Goal: Use online tool/utility

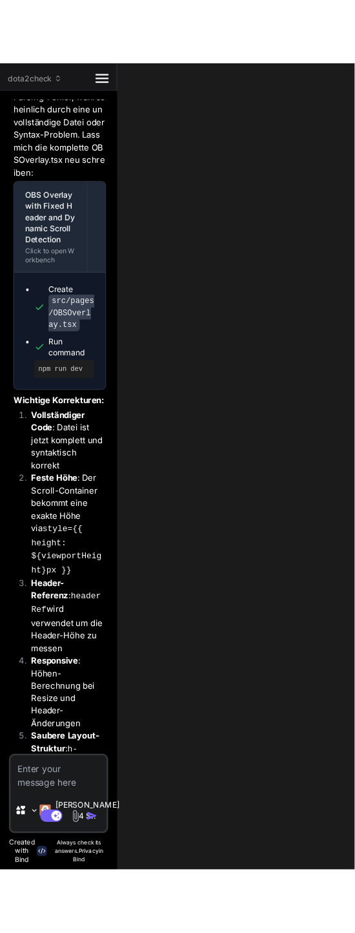
scroll to position [4371, 0]
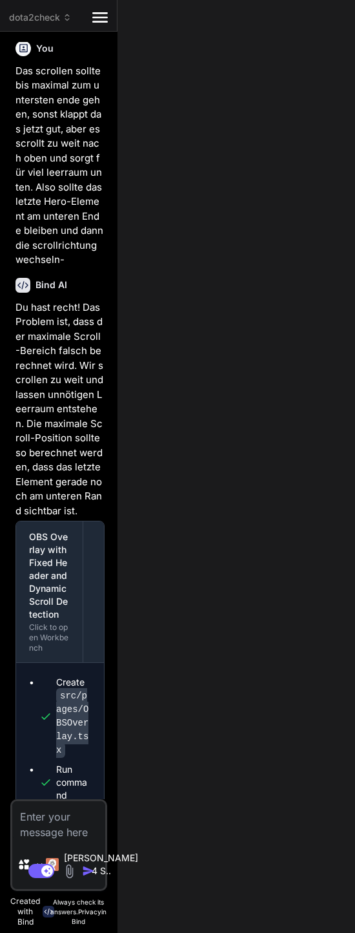
click at [109, 21] on div "dota2check Created with Pixso." at bounding box center [58, 18] width 117 height 16
click at [102, 19] on icon "Created with Pixso." at bounding box center [100, 18] width 16 height 16
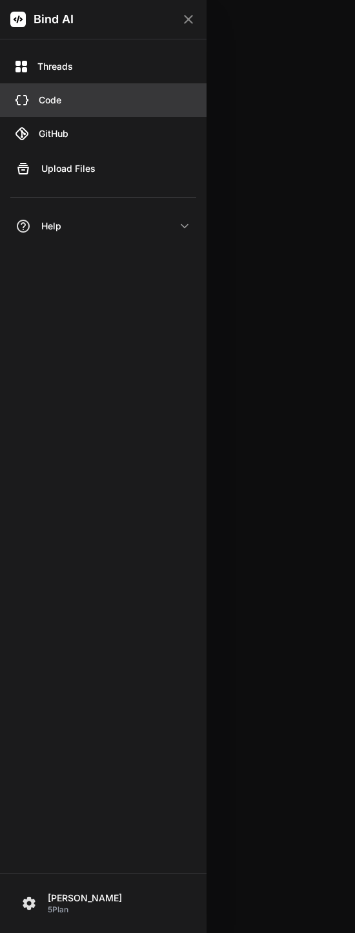
click at [54, 89] on div "Code" at bounding box center [103, 100] width 207 height 34
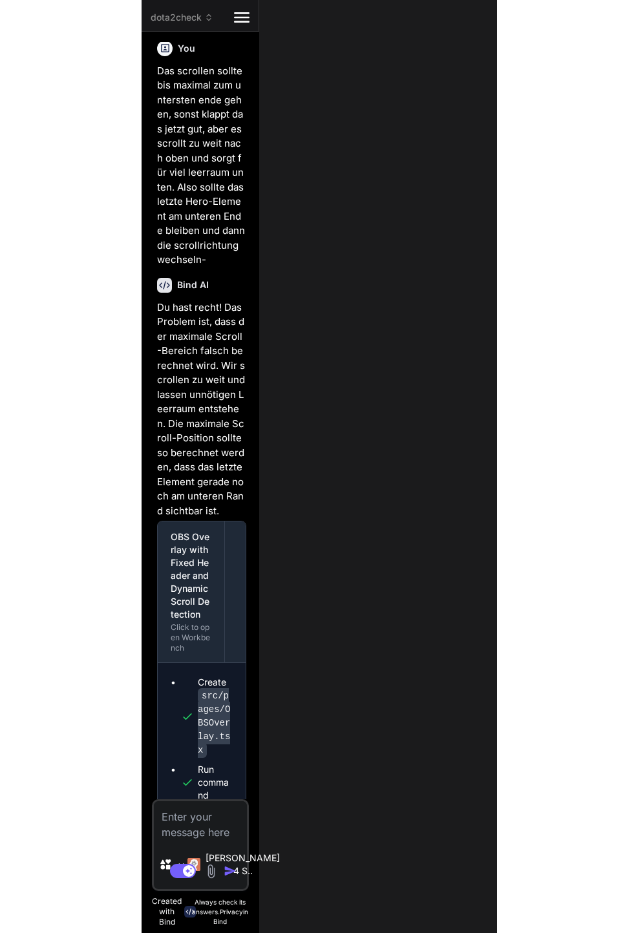
scroll to position [1667, 0]
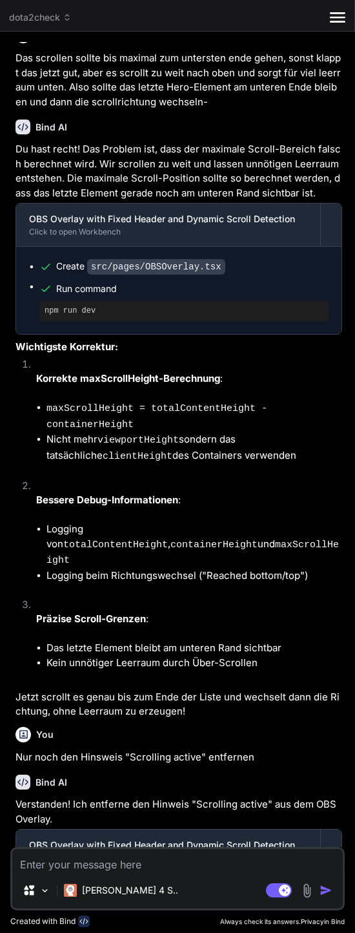
click at [74, 18] on div "dota2check" at bounding box center [169, 17] width 321 height 13
click at [340, 21] on icon at bounding box center [338, 17] width 16 height 10
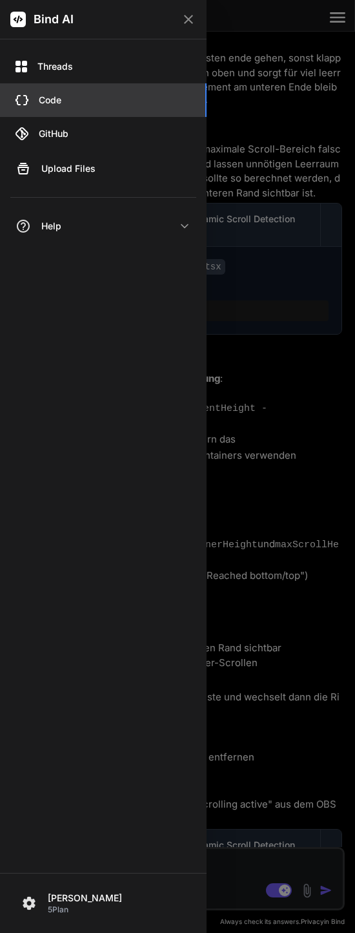
click at [62, 92] on div "Code" at bounding box center [103, 100] width 207 height 34
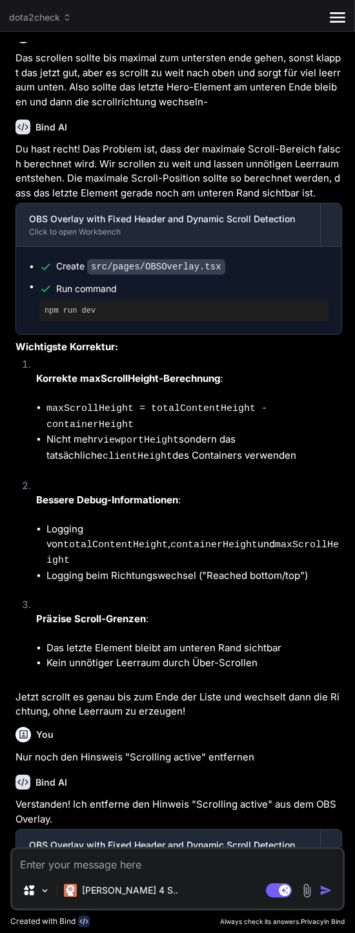
click at [76, 25] on div "dota2check Created with Pixso." at bounding box center [177, 18] width 355 height 16
click at [70, 23] on span "dota2check" at bounding box center [40, 17] width 63 height 13
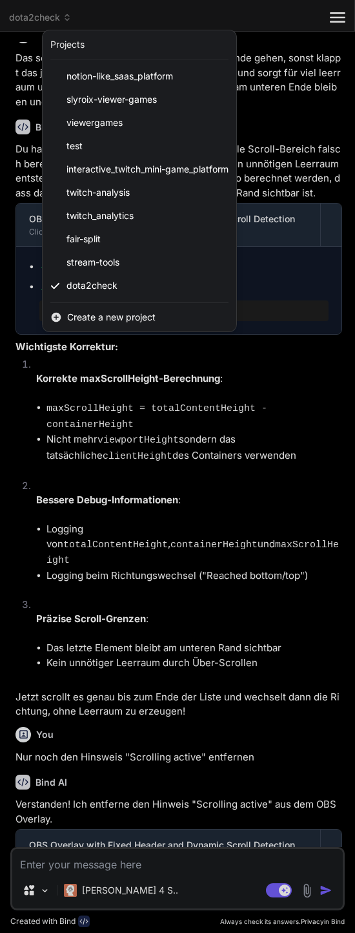
click at [54, 18] on div at bounding box center [177, 466] width 355 height 933
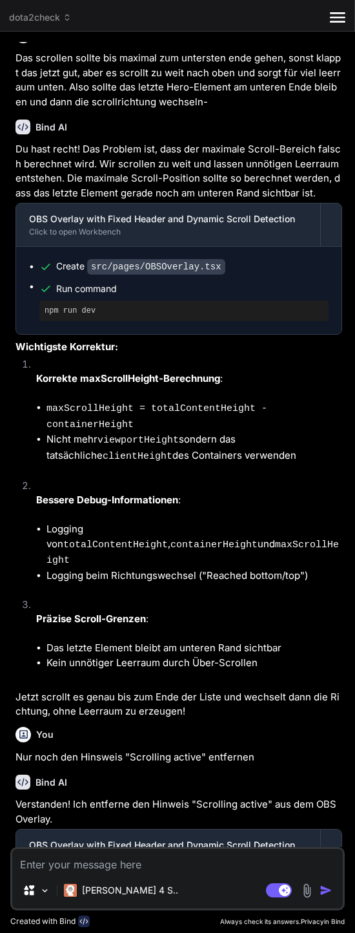
click at [324, 23] on div "dota2check" at bounding box center [169, 17] width 321 height 13
click at [332, 23] on icon "Created with Pixso." at bounding box center [338, 18] width 16 height 16
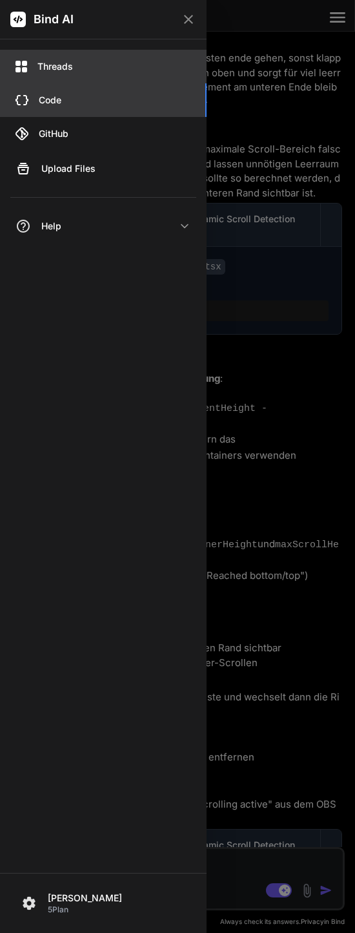
click at [47, 55] on div "Threads" at bounding box center [103, 67] width 207 height 34
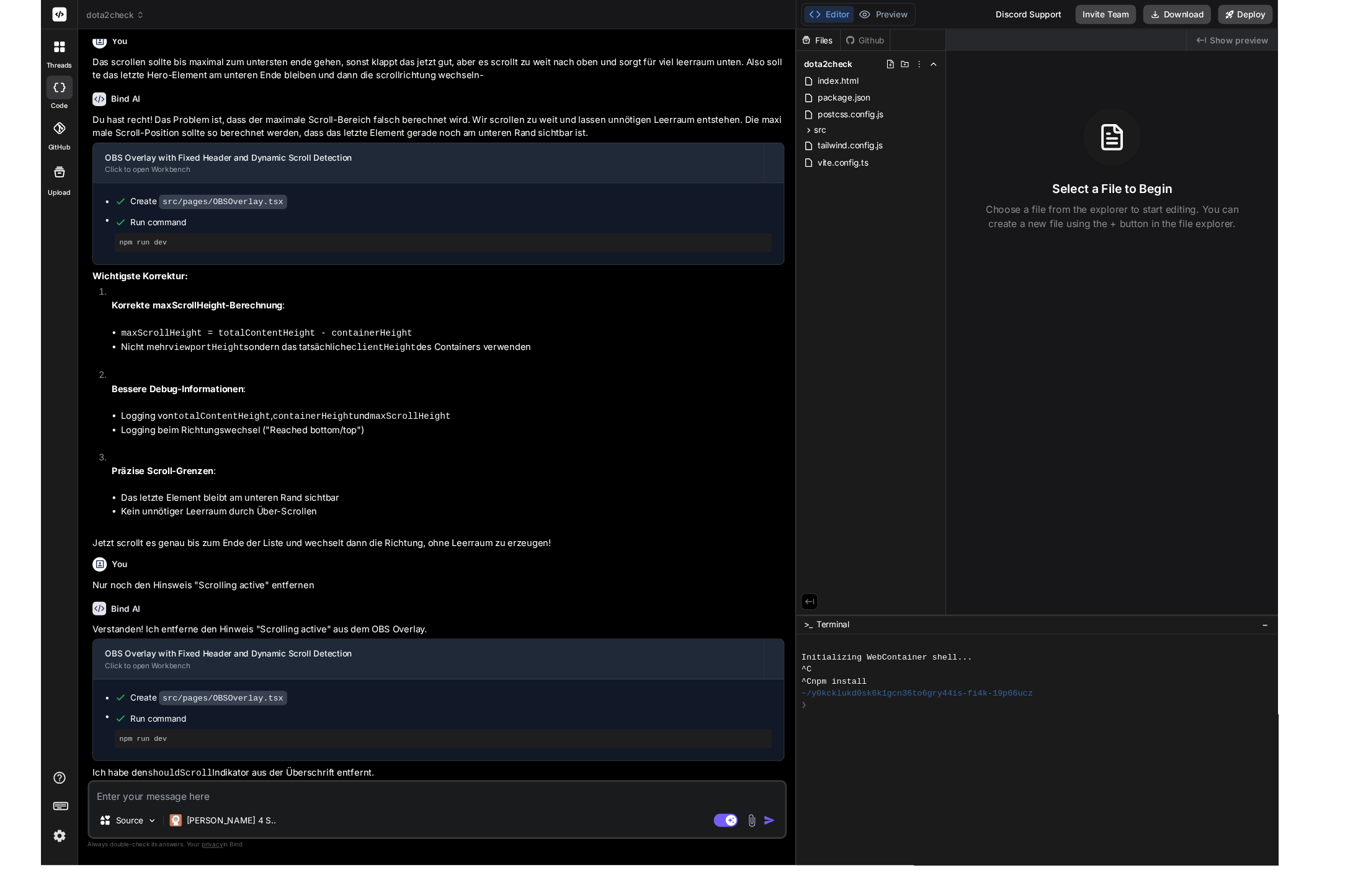
scroll to position [1312, 0]
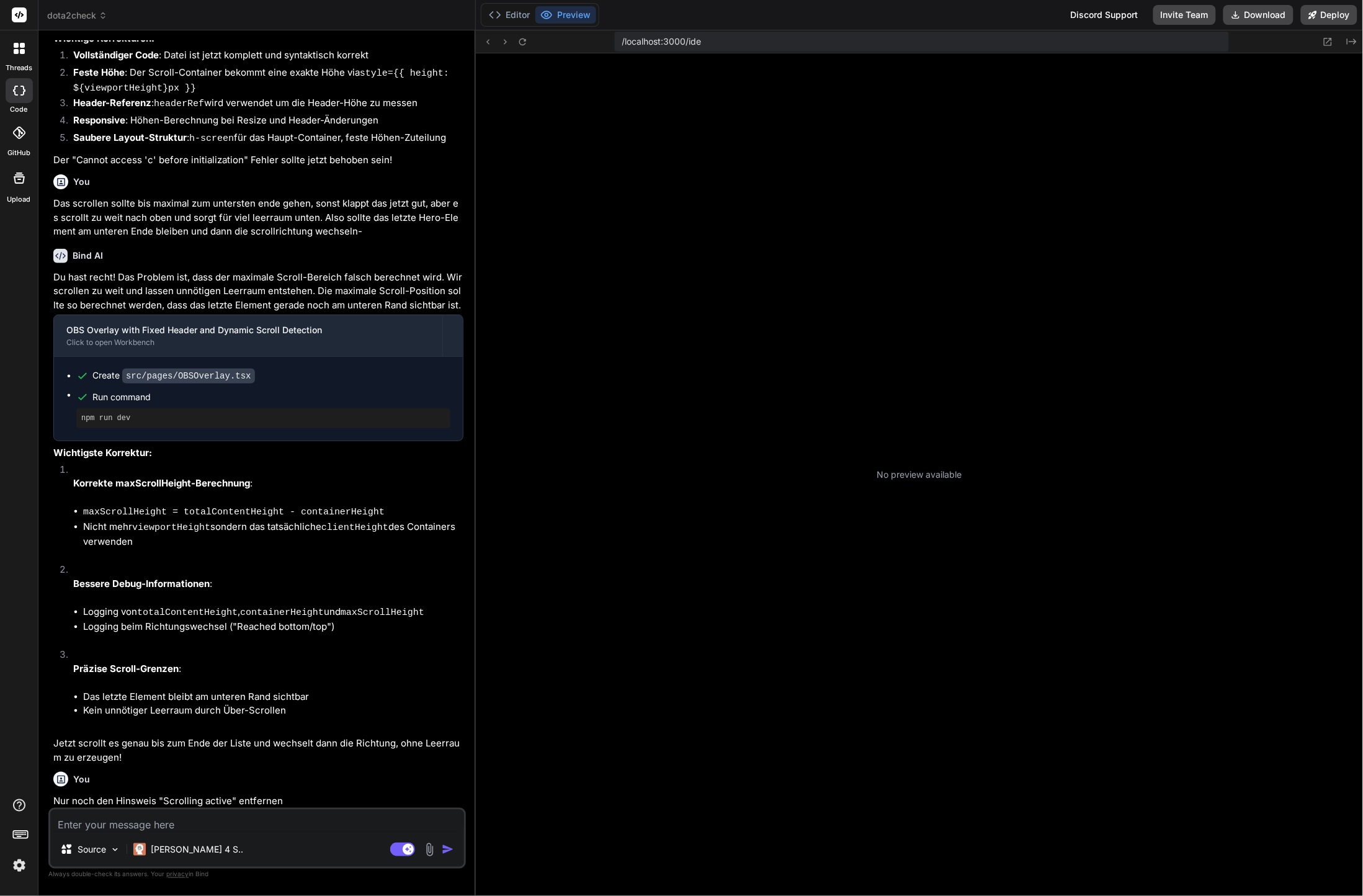
type textarea "x"
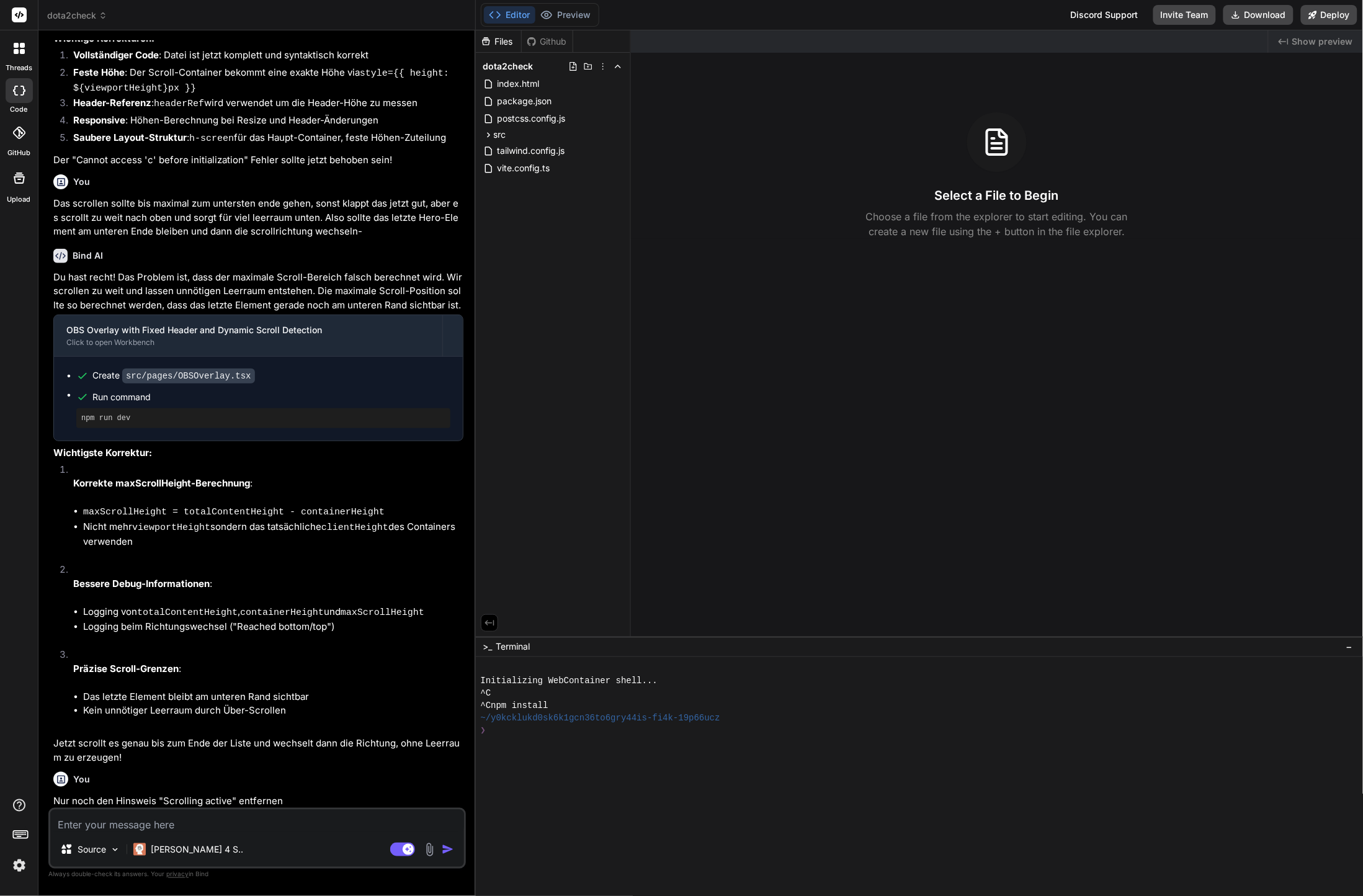
scroll to position [1448, 0]
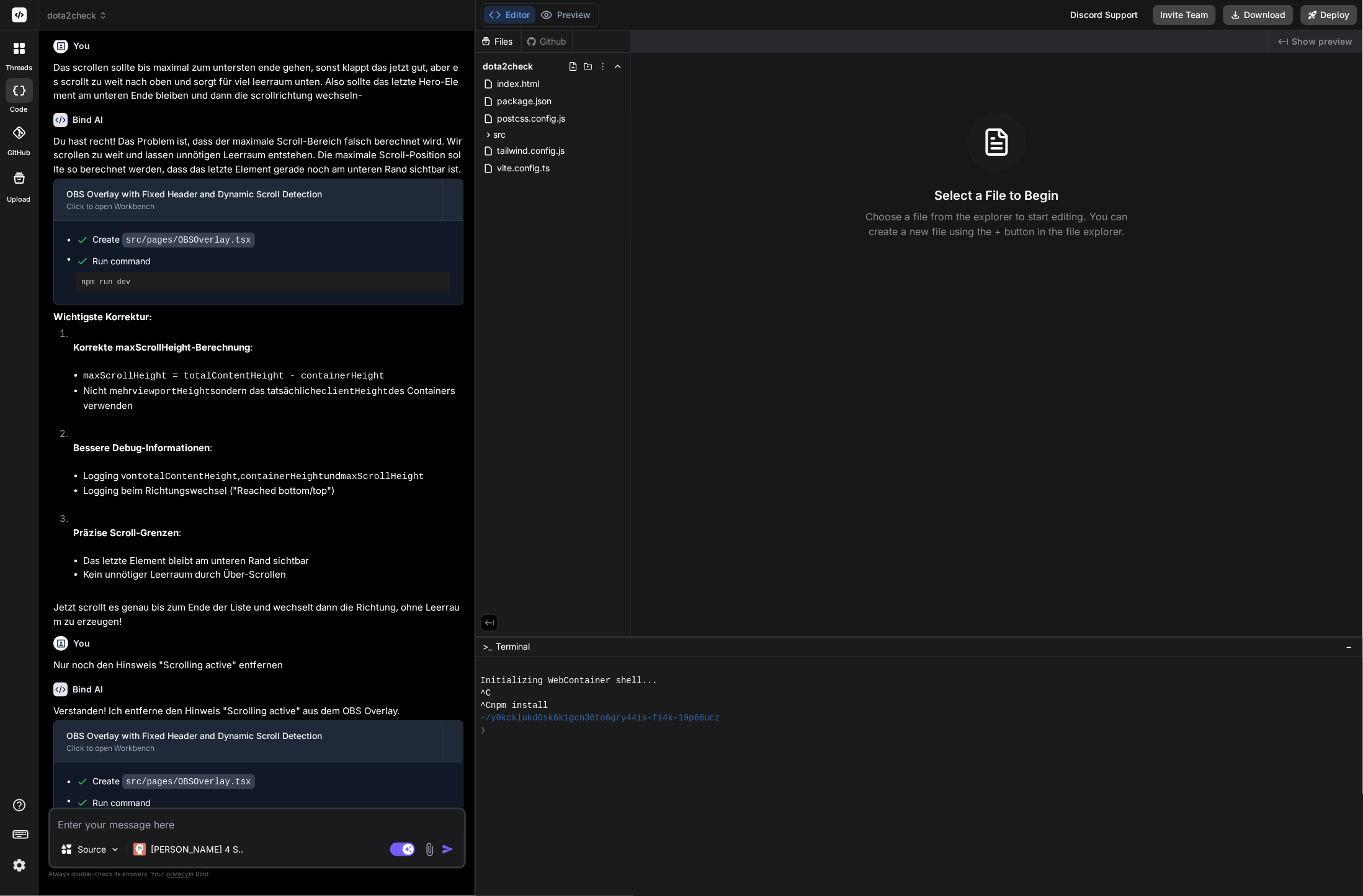
click at [672, 555] on div "Created with Pixso. Show preview Select a File to Begin Choose a file from the …" at bounding box center [997, 333] width 732 height 606
click at [1168, 587] on div "Created with Pixso. Show preview Select a File to Begin Choose a file from the …" at bounding box center [997, 333] width 732 height 606
